Goal: Task Accomplishment & Management: Complete application form

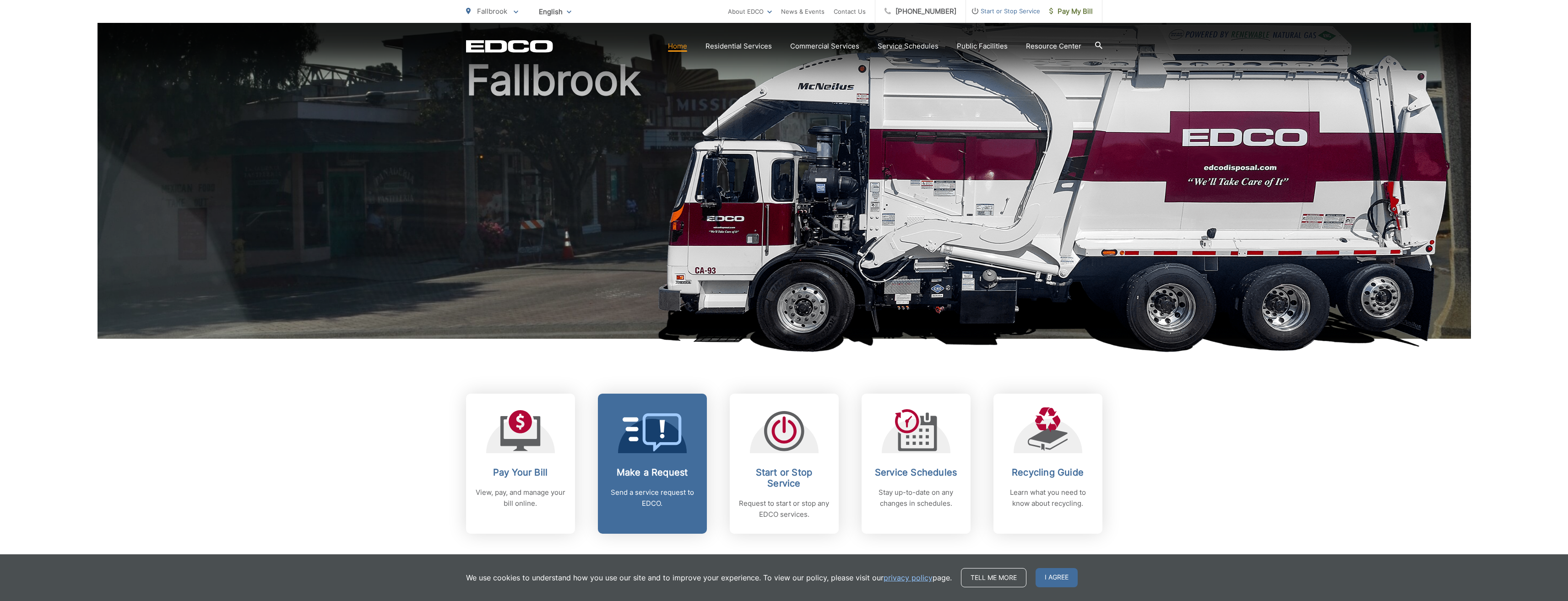
scroll to position [137, 0]
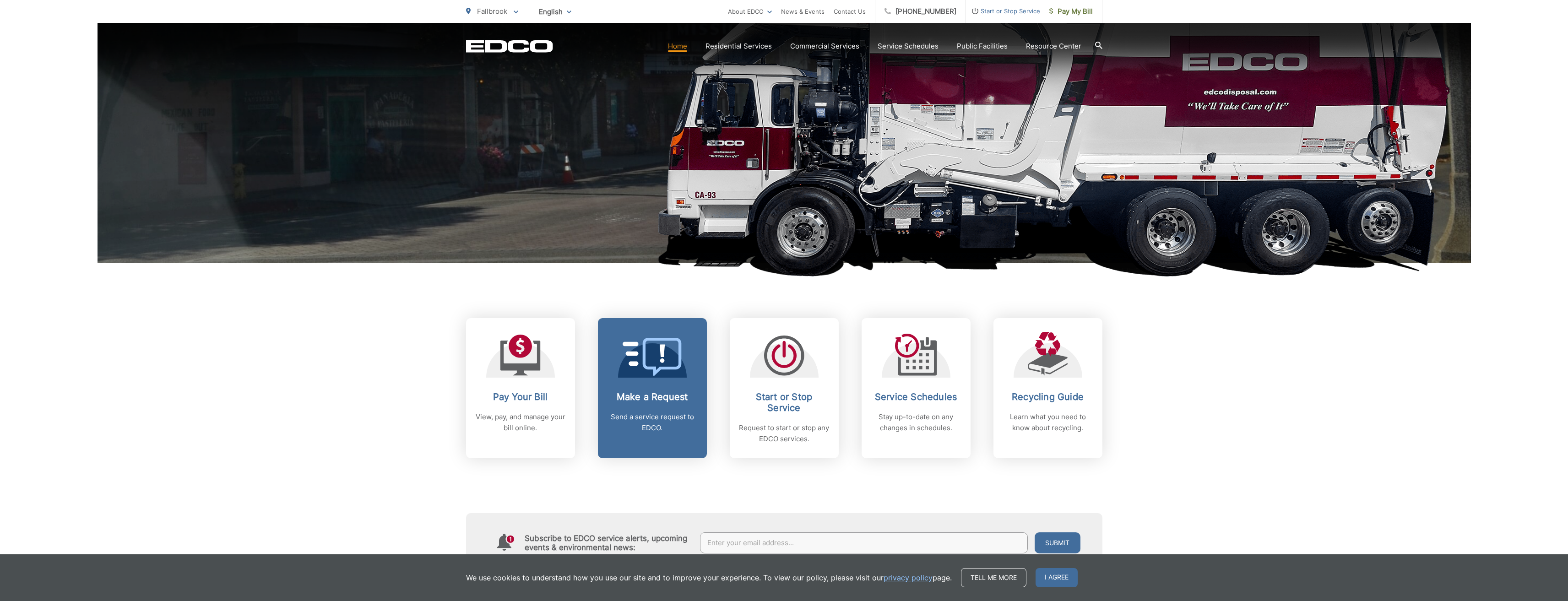
click at [648, 300] on span at bounding box center [652, 358] width 60 height 40
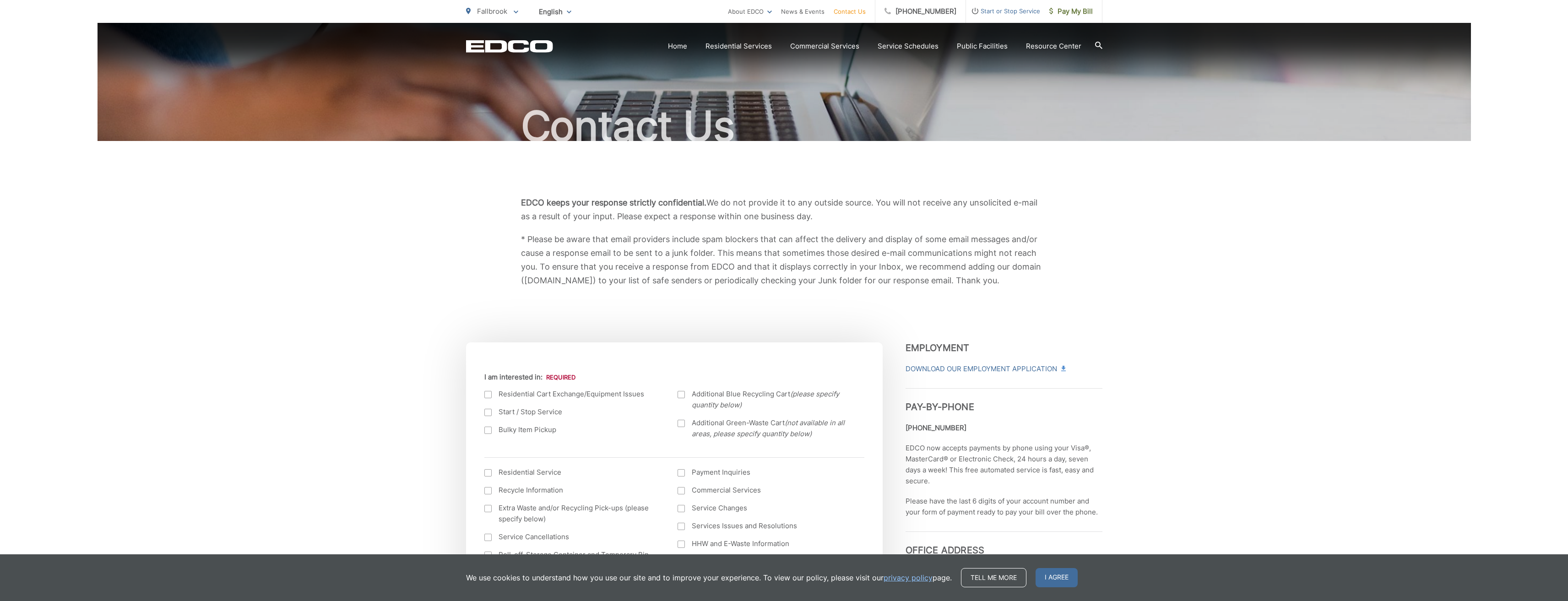
scroll to position [91, 0]
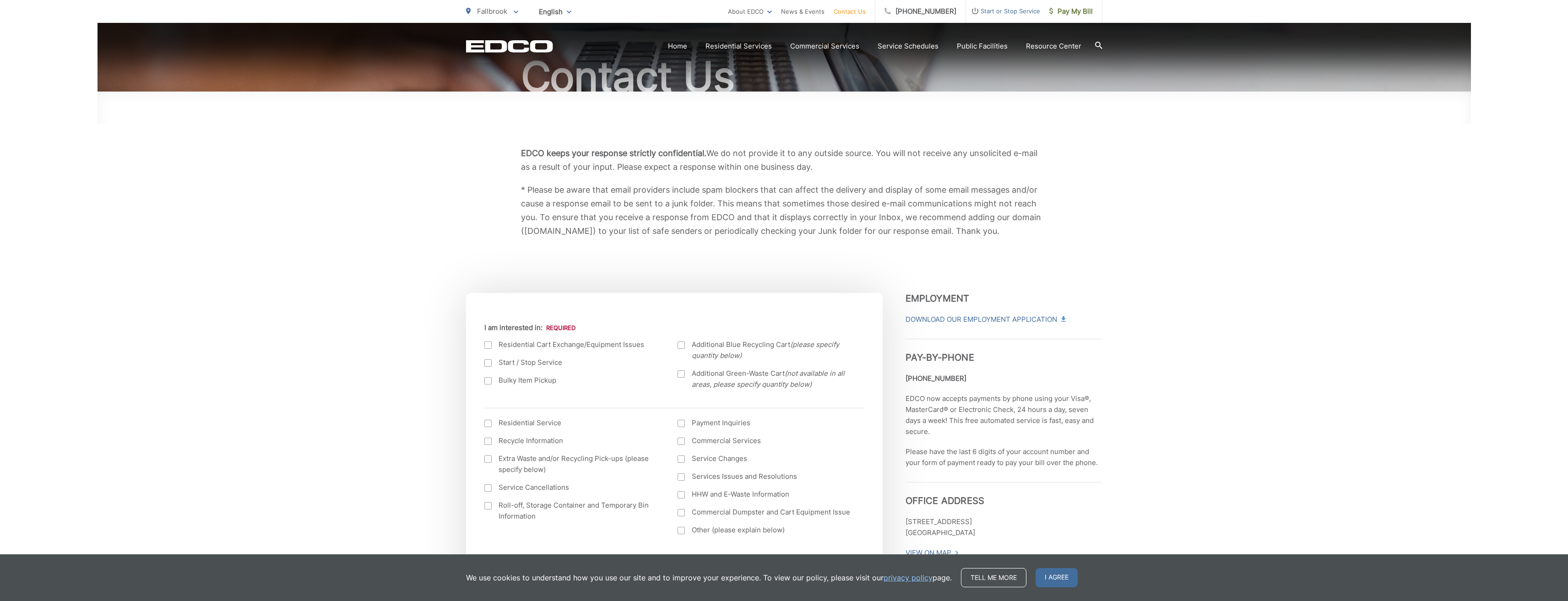
click at [681, 375] on div at bounding box center [681, 373] width 7 height 7
click at [0, 0] on input "Additional Green-Waste Cart (not available in all areas, please specify quantit…" at bounding box center [0, 0] width 0 height 0
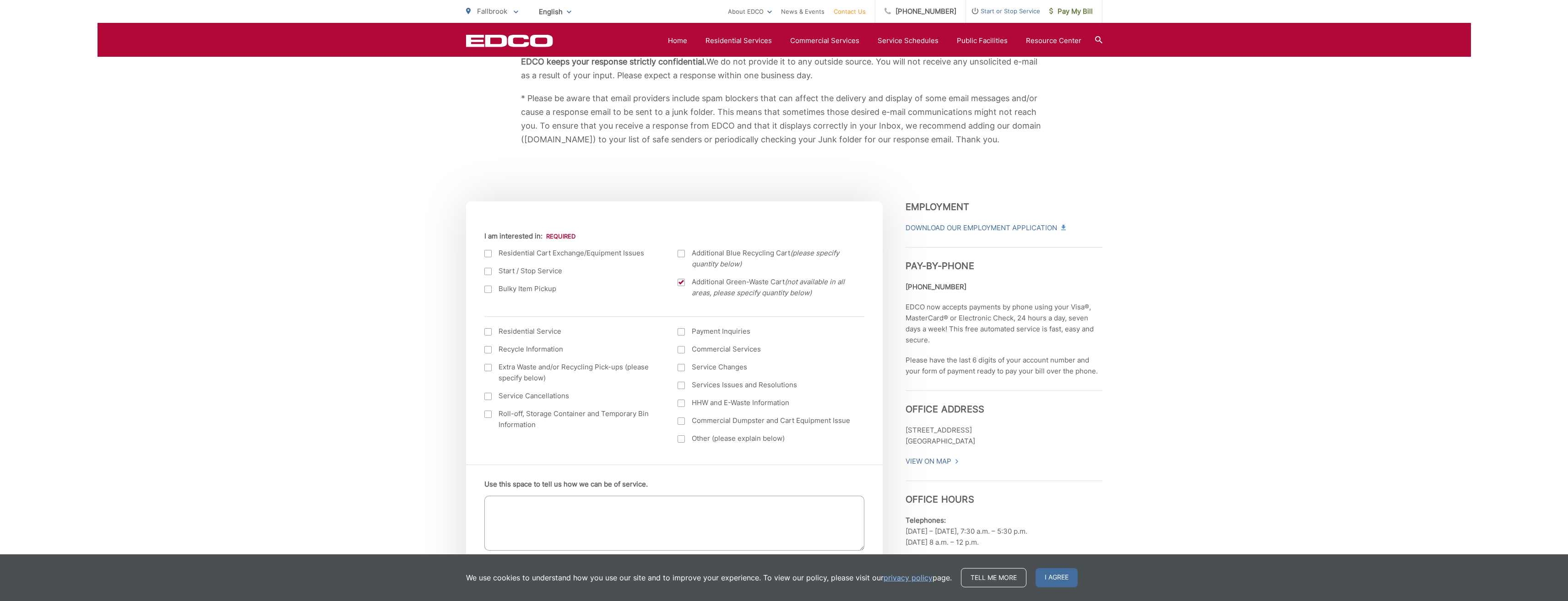
scroll to position [320, 0]
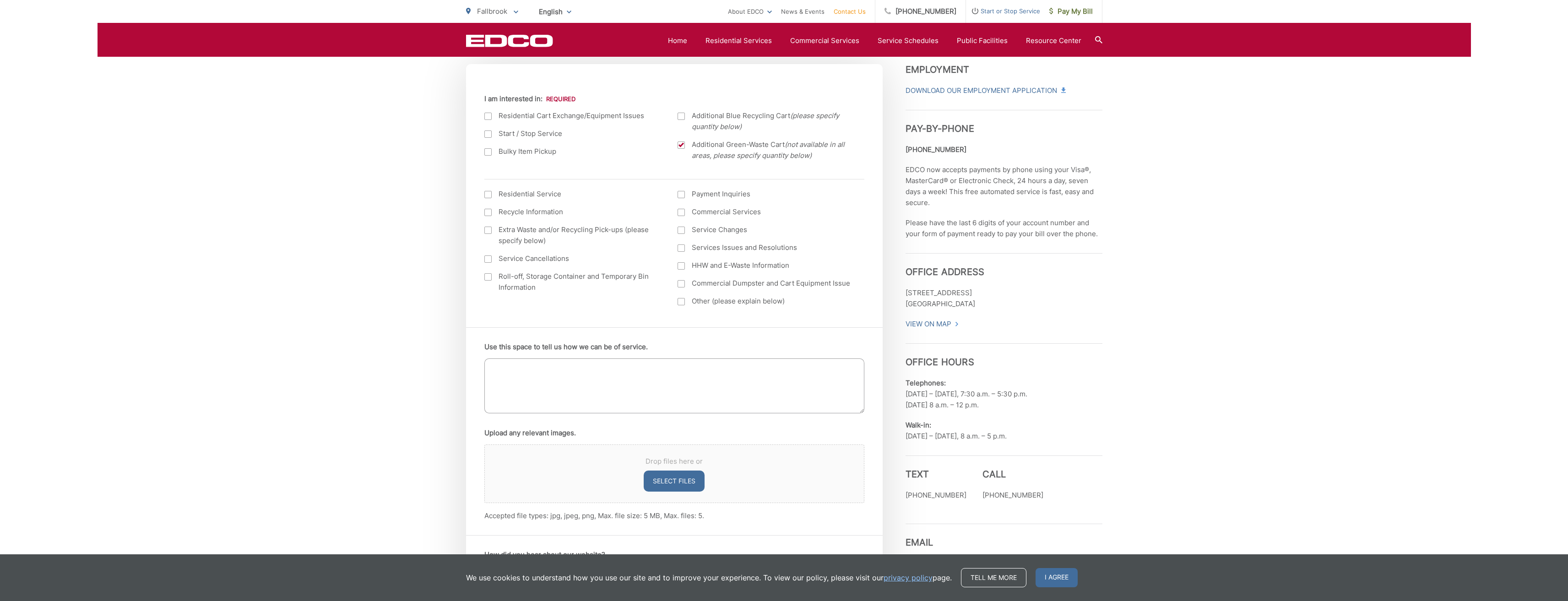
click at [552, 389] on textarea "Use this space to tell us how we can be of service." at bounding box center [674, 385] width 380 height 55
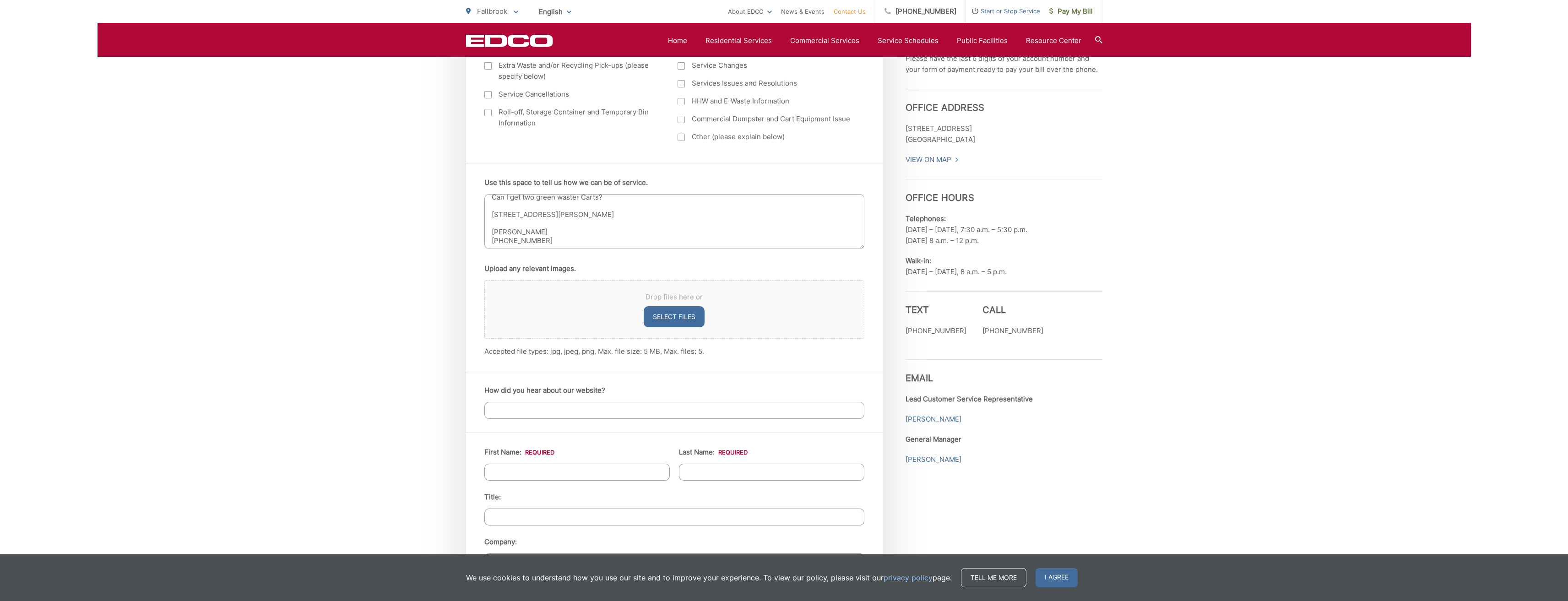
scroll to position [550, 0]
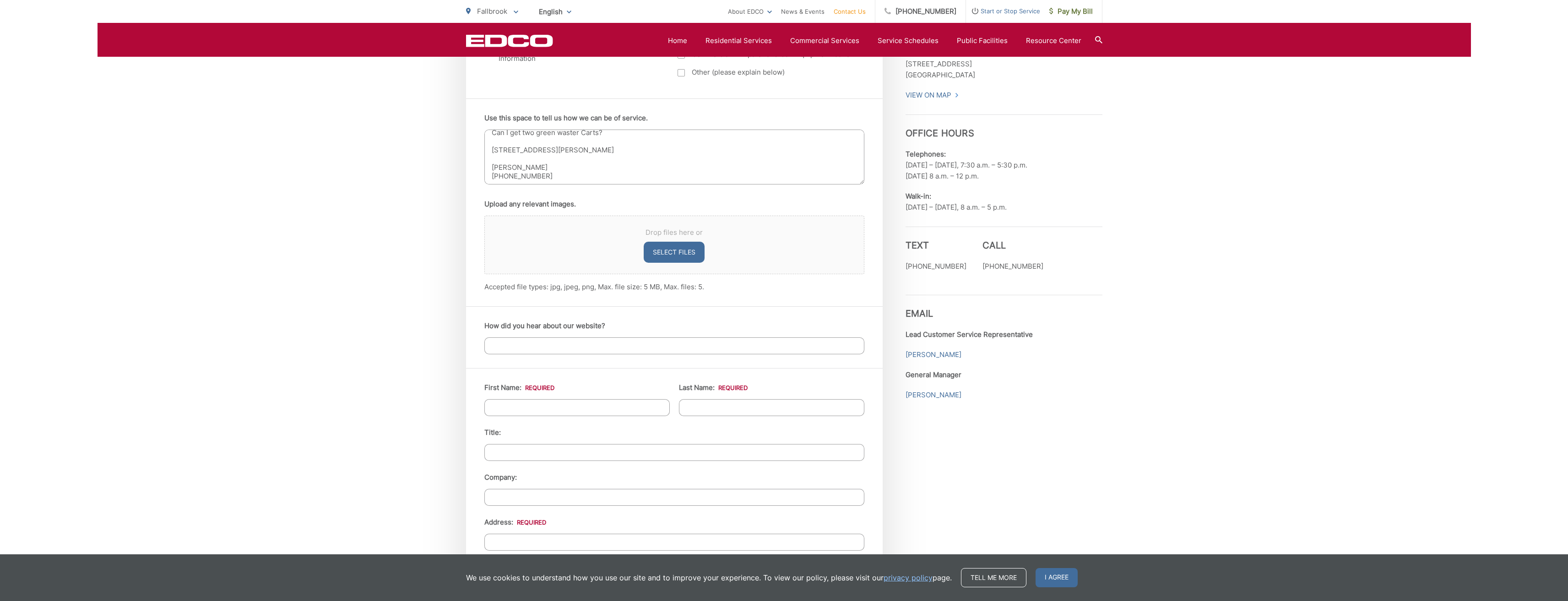
type textarea "Can I get two green waster Carts? [STREET_ADDRESS][PERSON_NAME] [PERSON_NAME] […"
click at [526, 347] on input "How did you hear about our website?" at bounding box center [674, 345] width 380 height 17
click at [510, 407] on input "First Name: *" at bounding box center [577, 407] width 185 height 17
type input "[PERSON_NAME]"
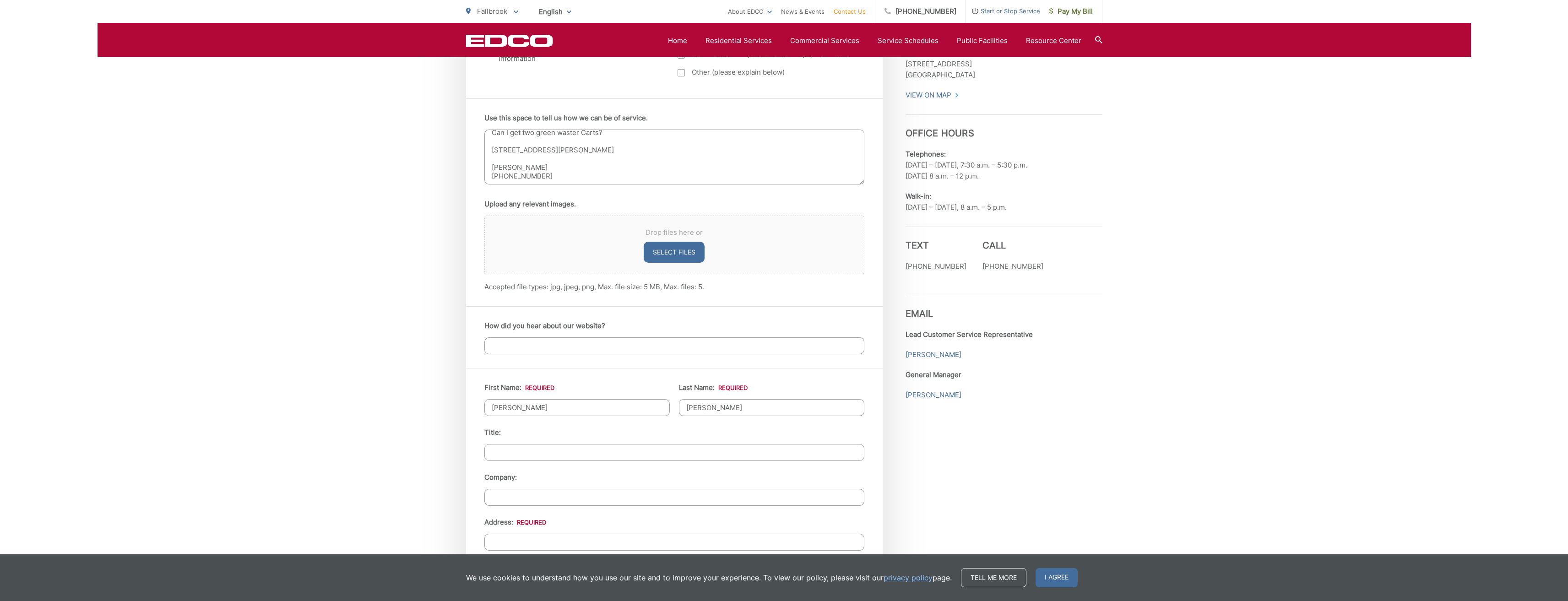
click at [540, 456] on input "Title:" at bounding box center [674, 452] width 380 height 17
type input "Home Owner"
click at [515, 499] on input "Company:" at bounding box center [674, 497] width 380 height 17
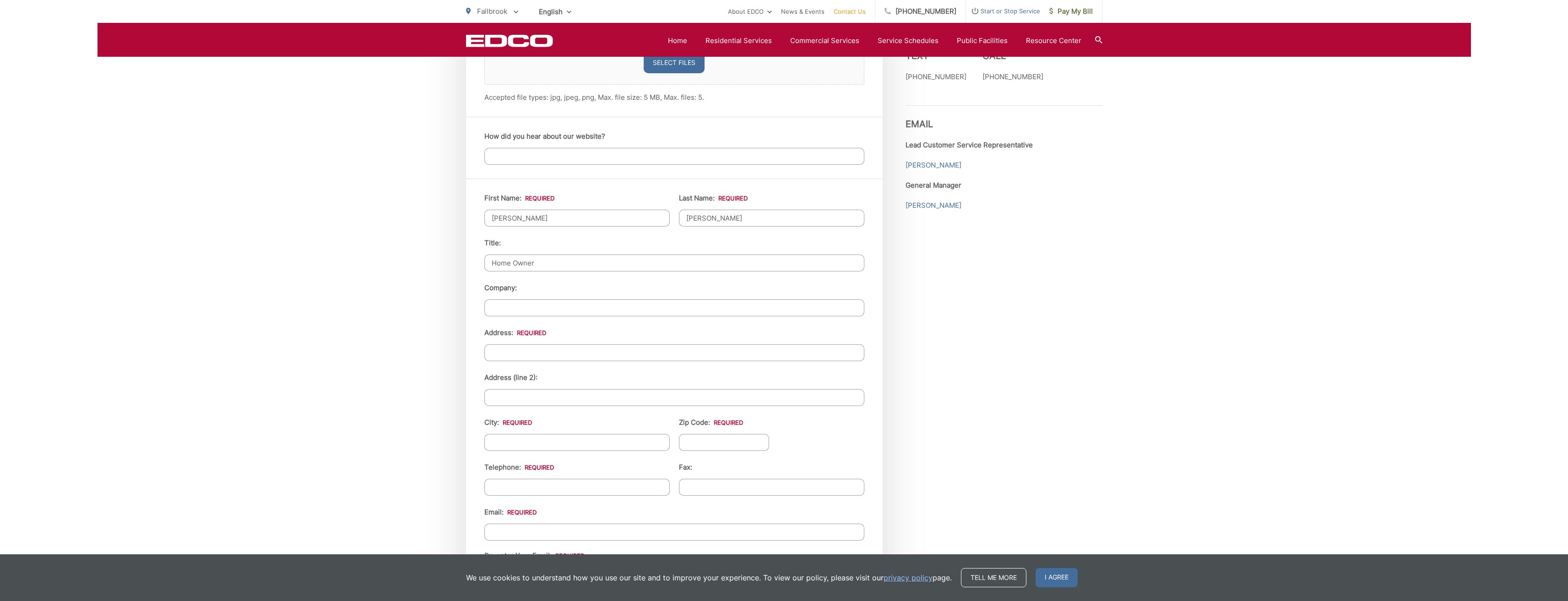
scroll to position [778, 0]
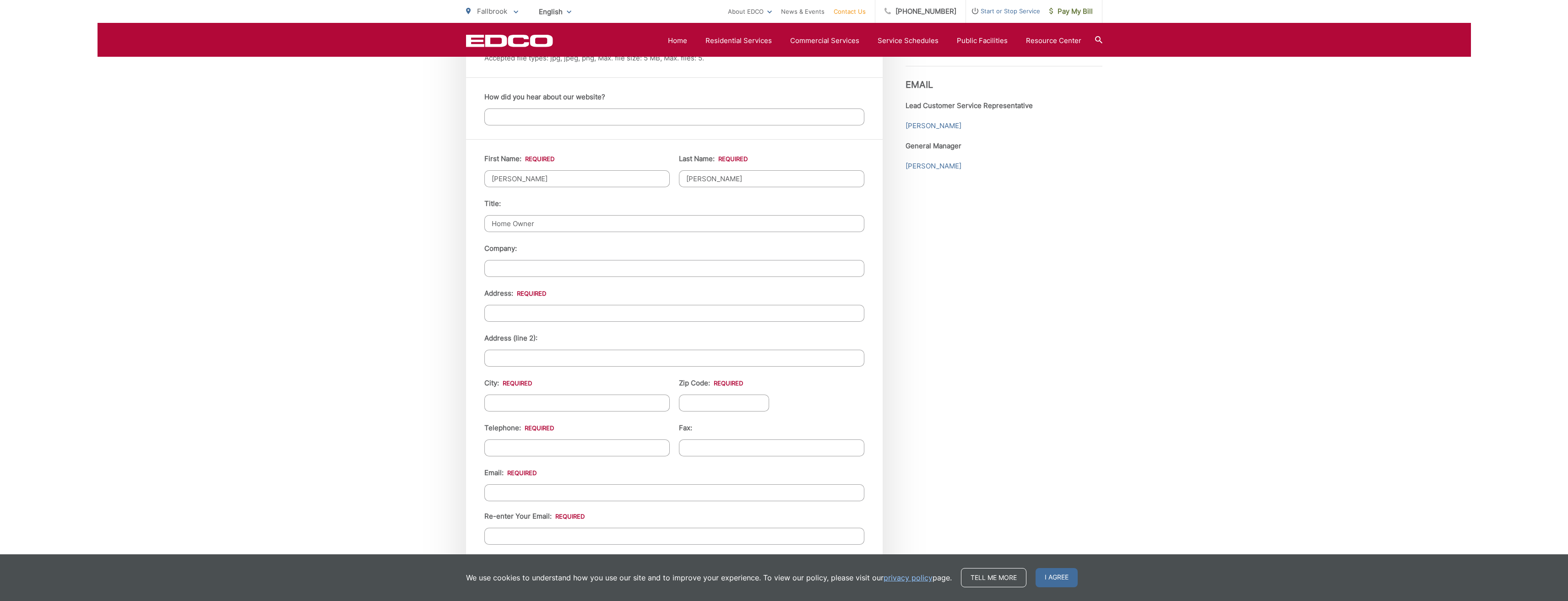
click at [515, 355] on input "Address (line 2):" at bounding box center [674, 358] width 380 height 17
type input "[STREET_ADDRESS][PERSON_NAME]"
click at [516, 395] on input "City: *" at bounding box center [577, 403] width 185 height 17
type input "Fallbrook"
type input "92028"
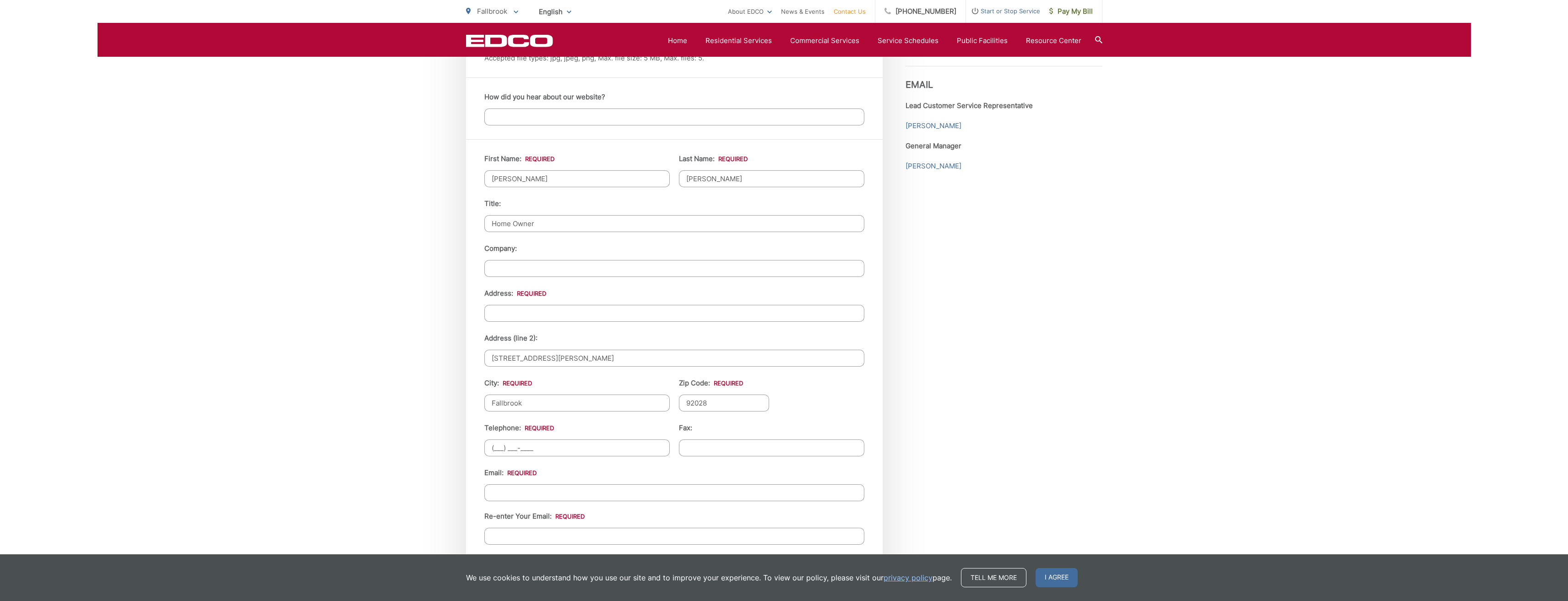
click at [514, 455] on input "(___) ___-____" at bounding box center [577, 447] width 185 height 17
type input "[PHONE_NUMBER]"
click at [540, 487] on input "Email *" at bounding box center [674, 492] width 380 height 17
drag, startPoint x: 604, startPoint y: 492, endPoint x: 453, endPoint y: 483, distance: 151.3
click at [453, 483] on div "EDCO keeps your response strictly confidential. We do not provide it to any out…" at bounding box center [784, 109] width 1374 height 1410
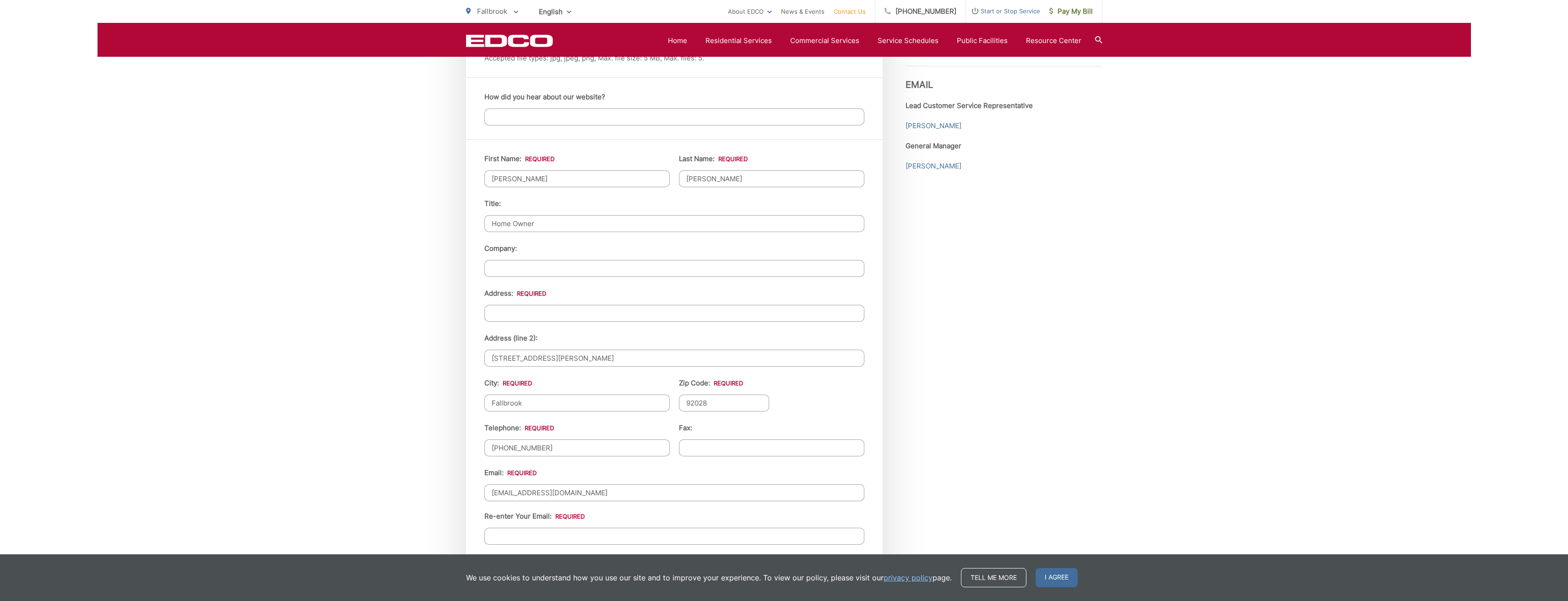
type input "[EMAIL_ADDRESS][DOMAIN_NAME]"
click at [531, 535] on input "Re-enter Your Email:" at bounding box center [674, 536] width 380 height 17
paste input "[EMAIL_ADDRESS][DOMAIN_NAME]"
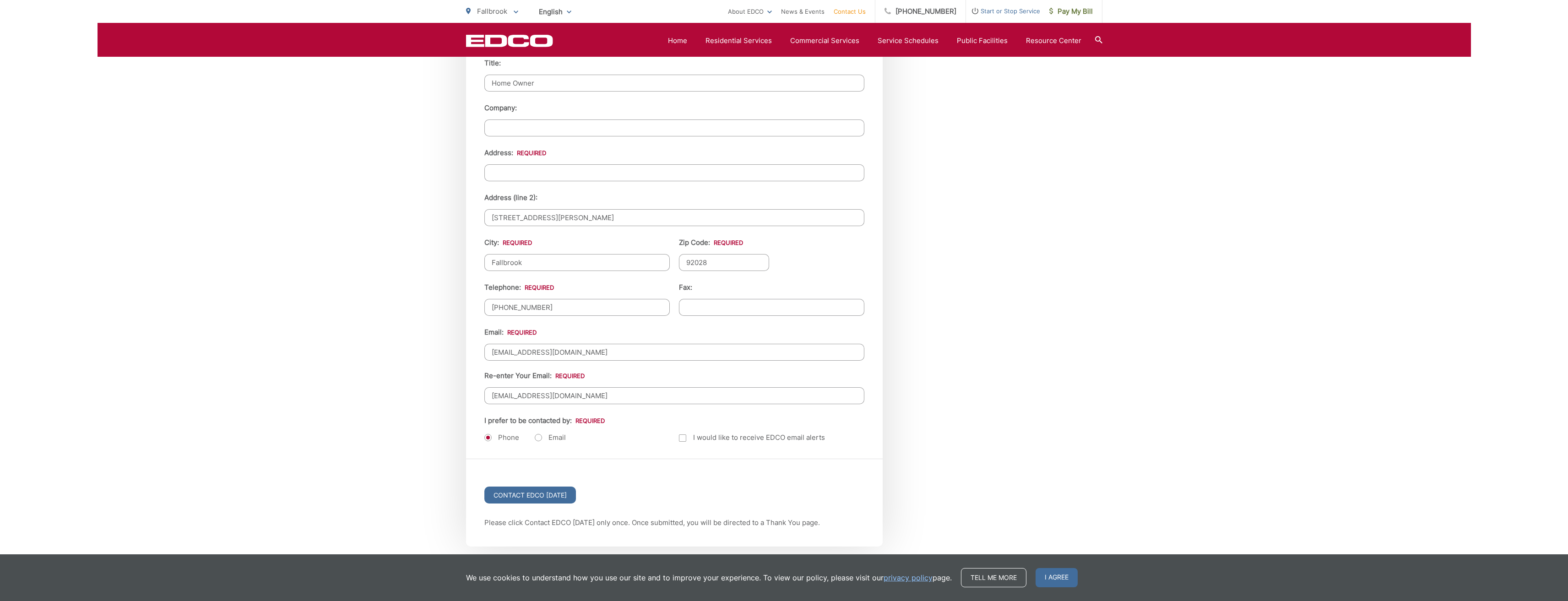
scroll to position [961, 0]
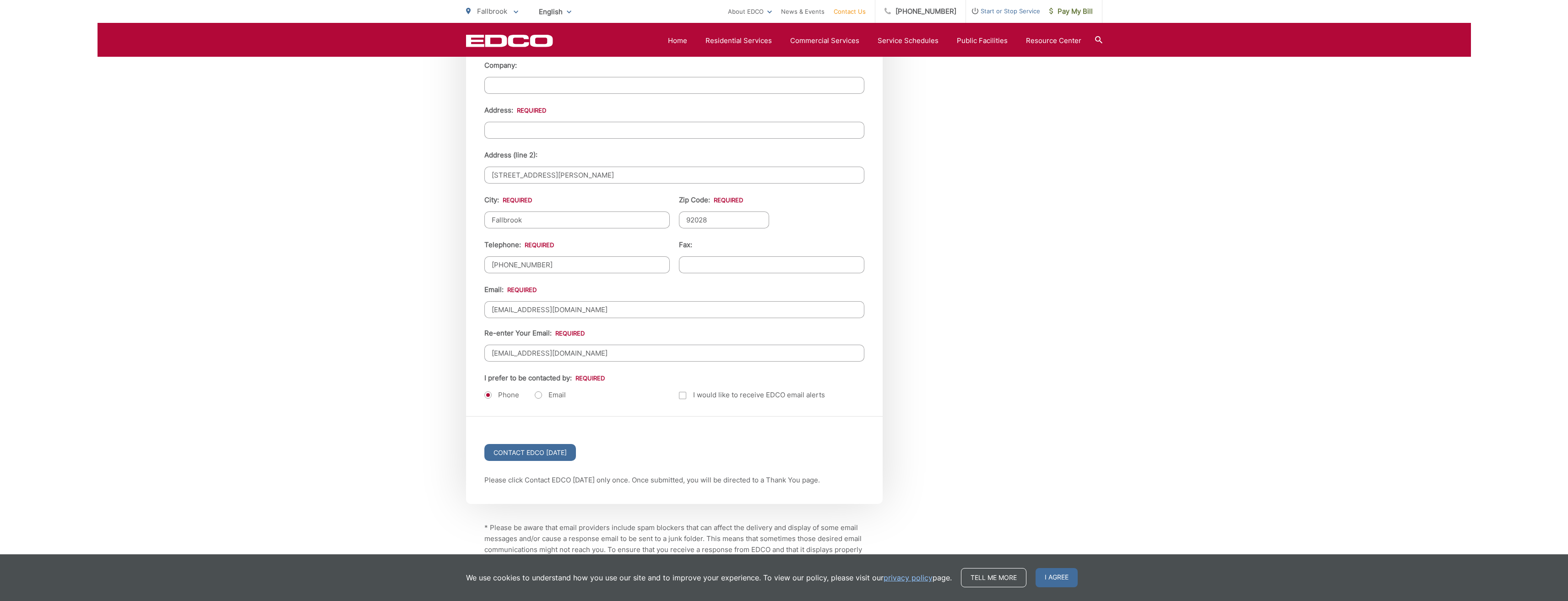
type input "[EMAIL_ADDRESS][DOMAIN_NAME]"
click at [692, 448] on div "Contact EDCO [DATE]" at bounding box center [675, 445] width 416 height 58
click at [540, 394] on label "Email" at bounding box center [550, 394] width 31 height 9
radio input "true"
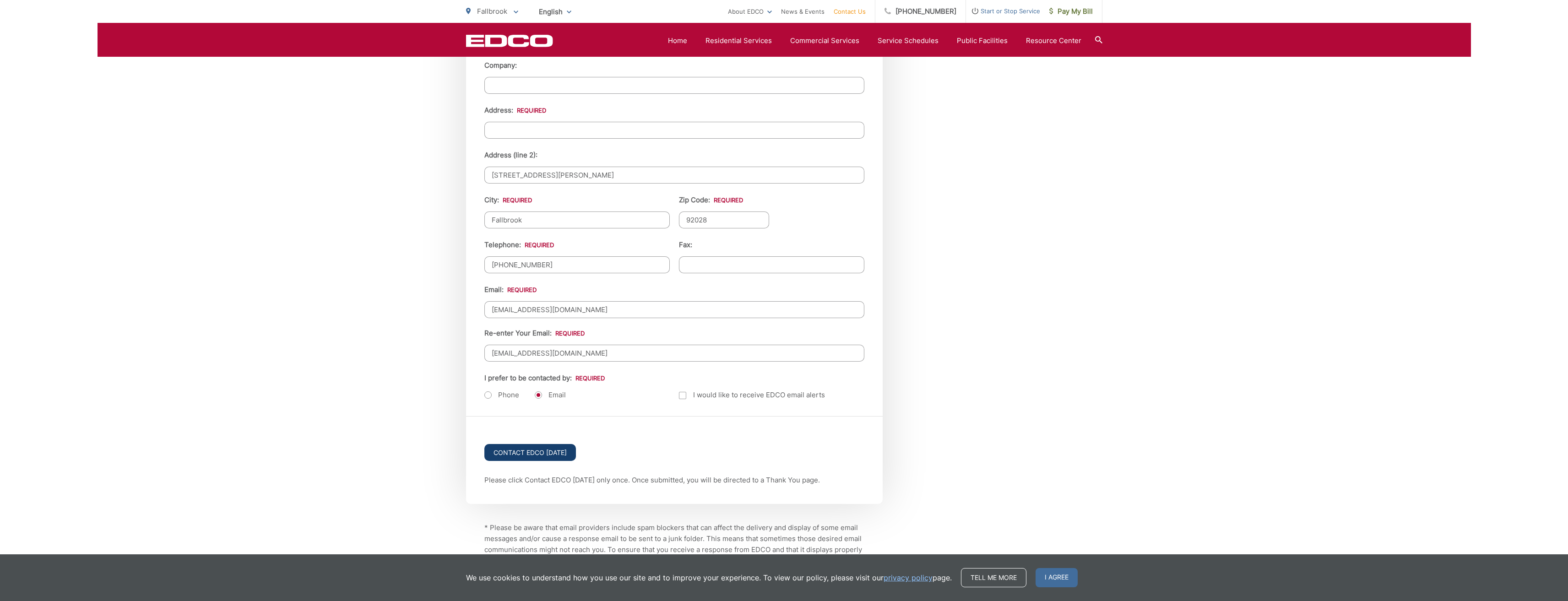
click at [531, 455] on input "Contact EDCO [DATE]" at bounding box center [530, 452] width 91 height 17
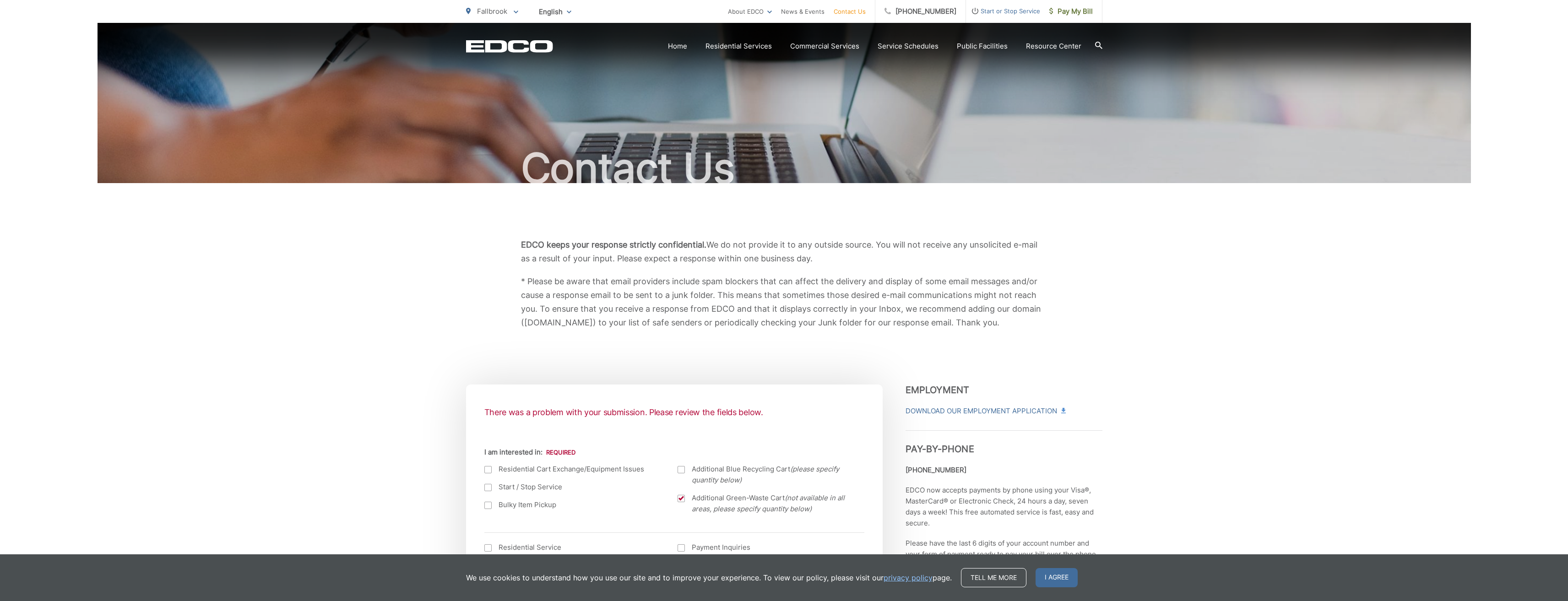
click at [492, 472] on label "Residential Cart Exchange/Equipment Issues" at bounding box center [572, 469] width 176 height 11
click at [0, 0] on input "I am interested in:" at bounding box center [0, 0] width 0 height 0
click at [489, 471] on div at bounding box center [488, 470] width 7 height 7
click at [0, 0] on input "I am interested in:" at bounding box center [0, 0] width 0 height 0
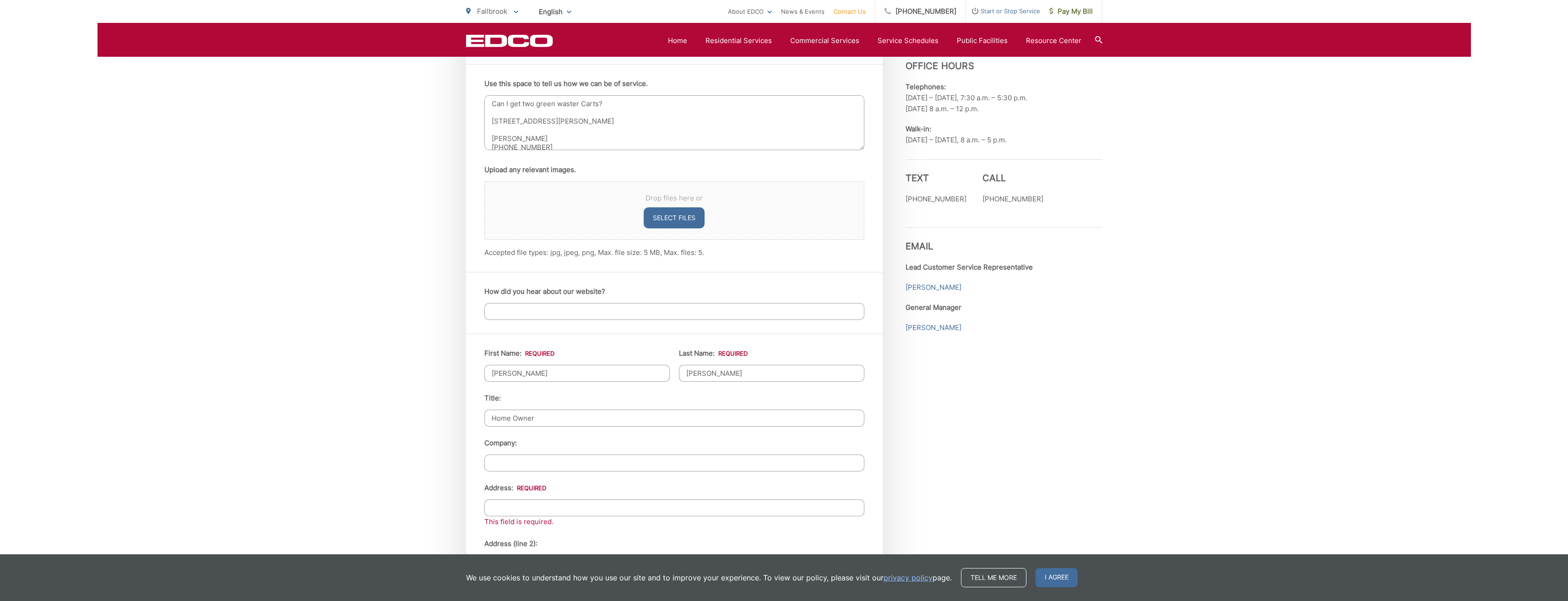
scroll to position [687, 0]
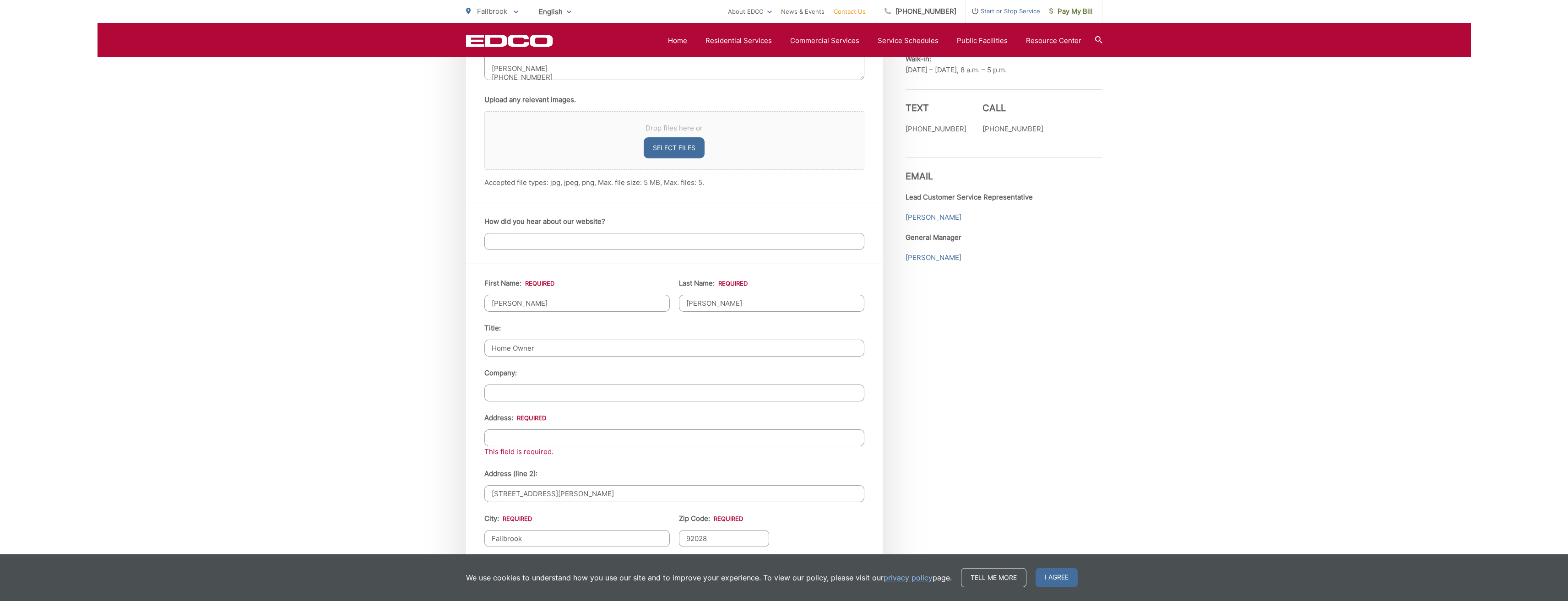
click at [506, 441] on input "Address: *" at bounding box center [674, 438] width 380 height 17
drag, startPoint x: 552, startPoint y: 489, endPoint x: 501, endPoint y: 490, distance: 51.0
click at [466, 493] on div "First Name: * Lynette Last Name: * Webb Title: Home Owner Company: Address: * T…" at bounding box center [675, 499] width 416 height 471
click at [520, 398] on input "Company:" at bounding box center [674, 393] width 380 height 17
click at [506, 443] on input "Address: *" at bounding box center [674, 438] width 380 height 17
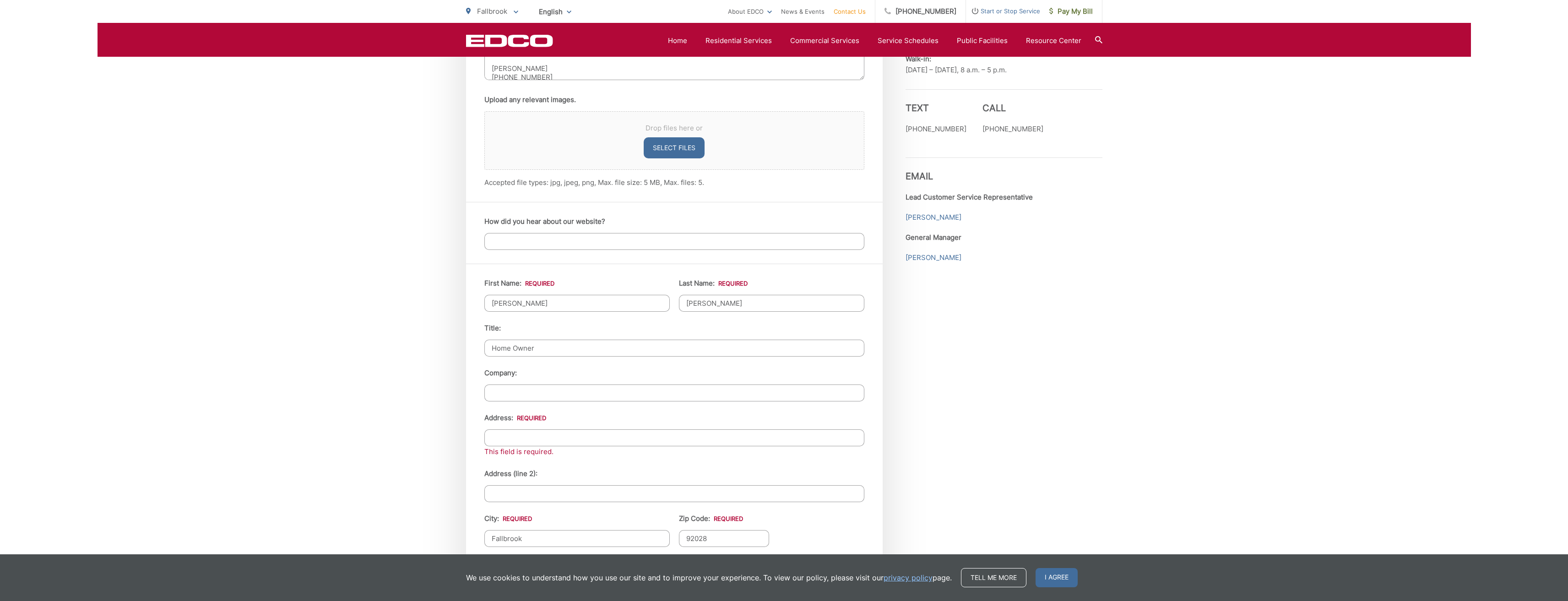
paste input "[STREET_ADDRESS][PERSON_NAME]"
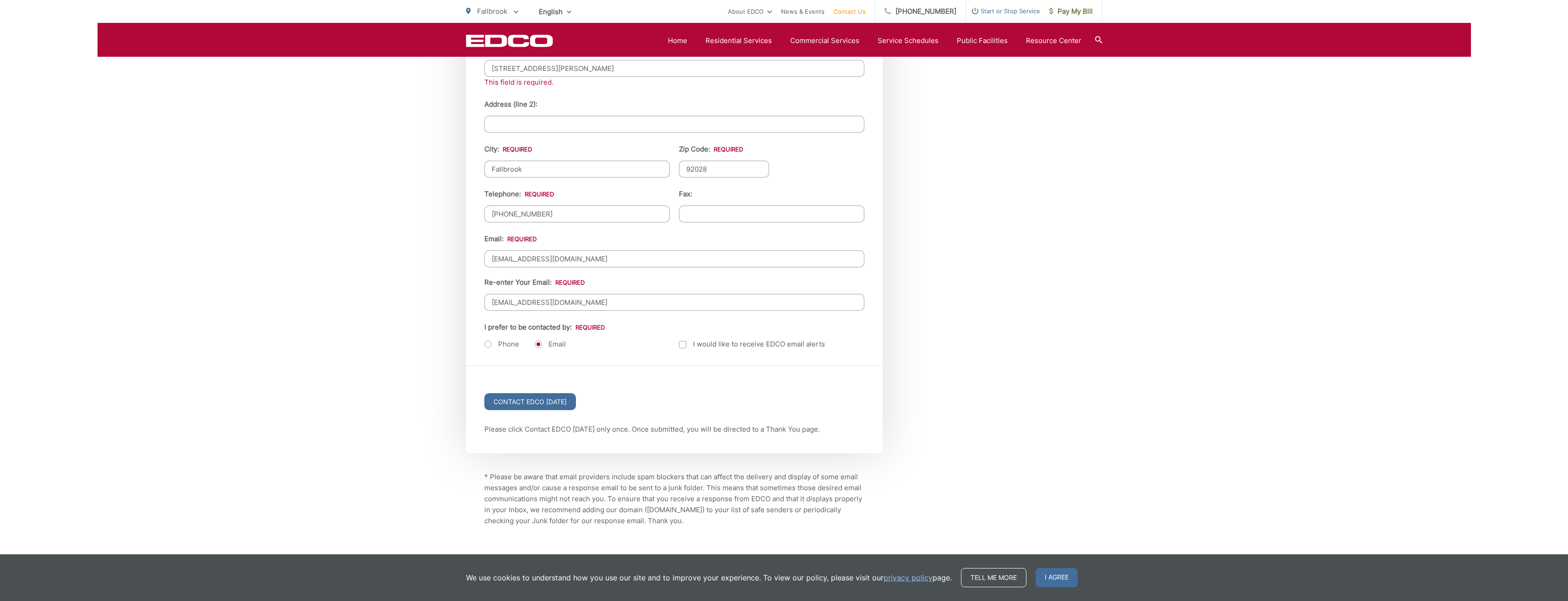
scroll to position [1093, 0]
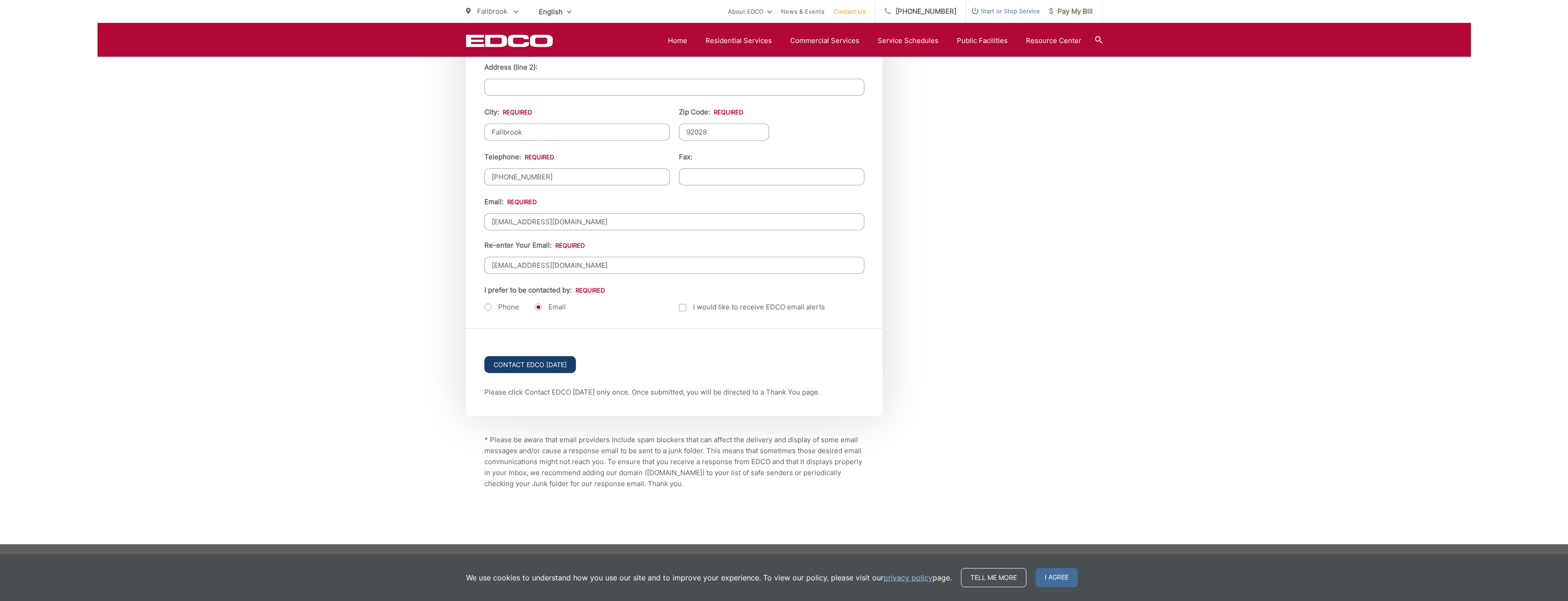
type input "[STREET_ADDRESS][PERSON_NAME]"
click at [515, 360] on input "Contact EDCO [DATE]" at bounding box center [530, 364] width 91 height 17
